Goal: Information Seeking & Learning: Learn about a topic

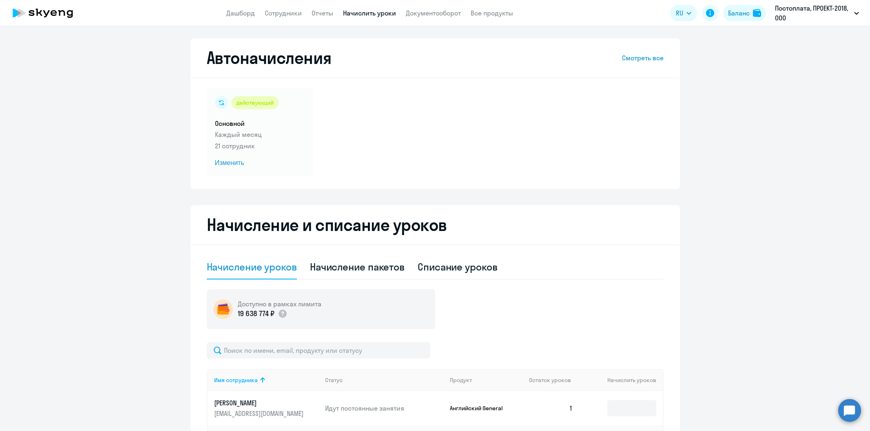
select select "30"
click at [294, 10] on link "Сотрудники" at bounding box center [283, 13] width 37 height 8
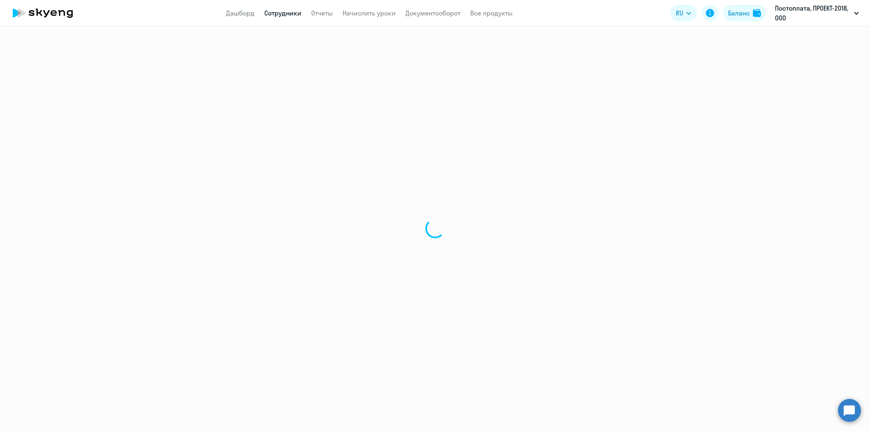
select select "30"
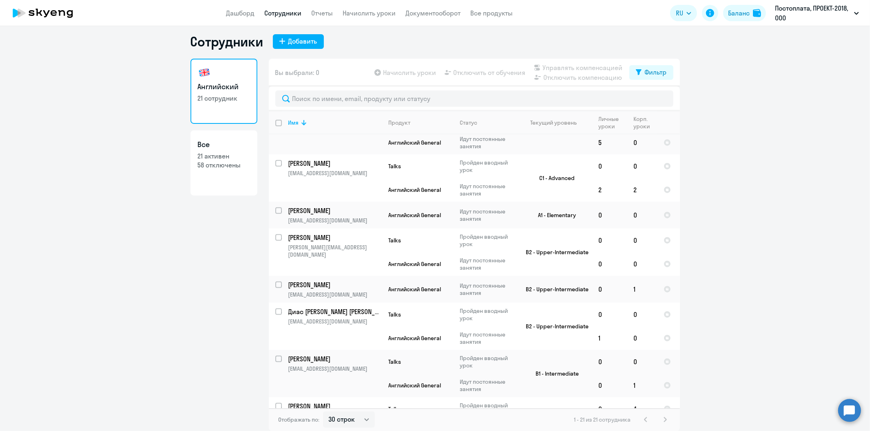
scroll to position [414, 0]
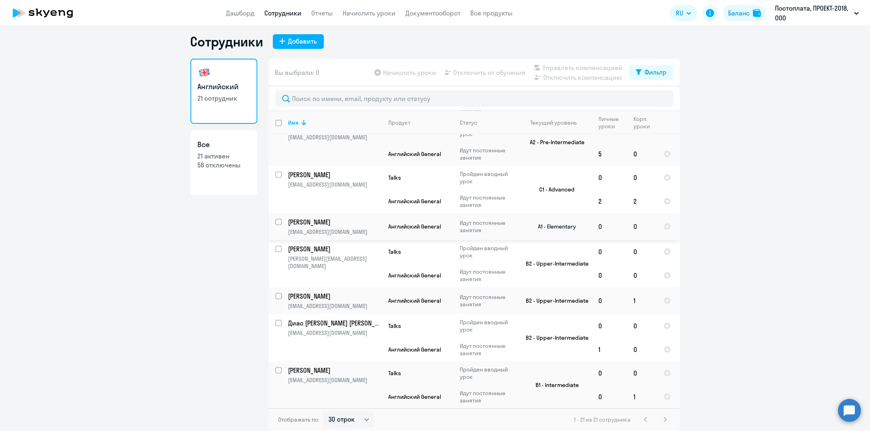
click at [366, 221] on p "[PERSON_NAME]" at bounding box center [334, 222] width 92 height 9
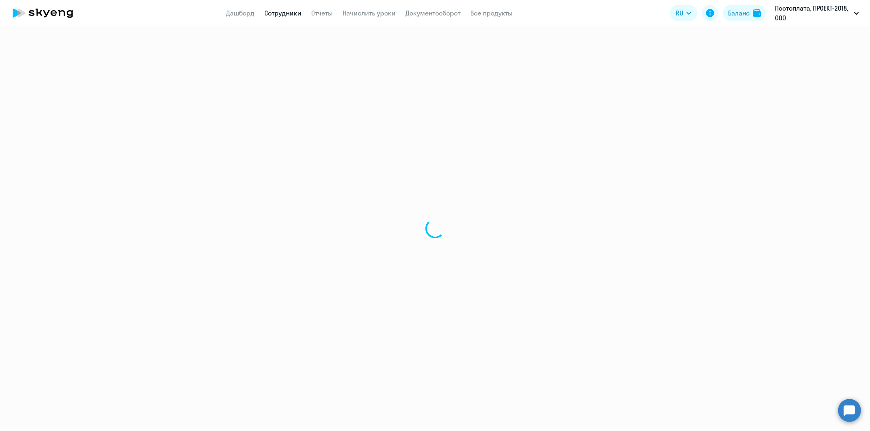
select select "english"
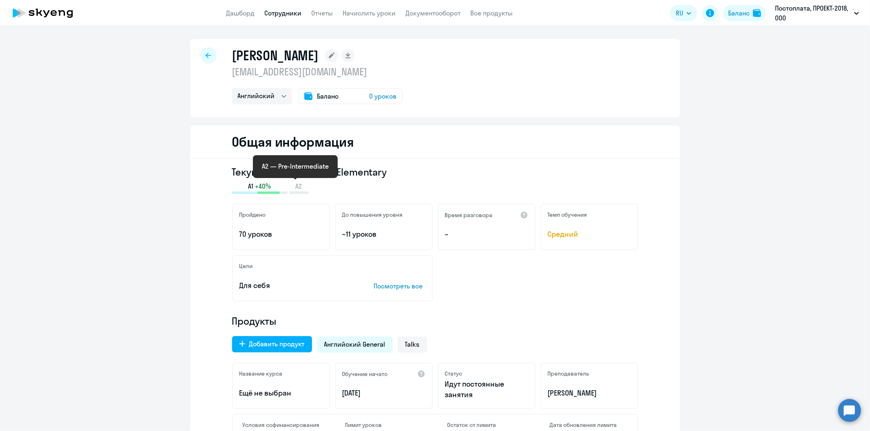
click at [297, 192] on icon at bounding box center [299, 193] width 20 height 2
click at [296, 188] on span "A2" at bounding box center [299, 186] width 7 height 9
